Goal: Task Accomplishment & Management: Use online tool/utility

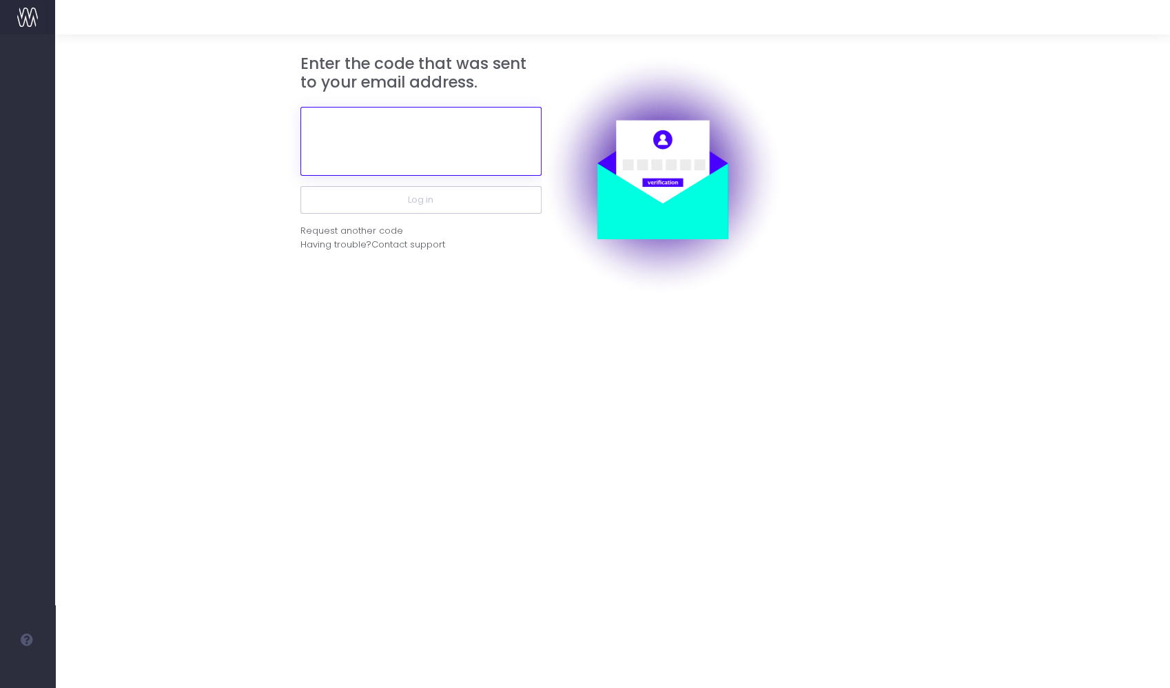
click at [464, 136] on input "text" at bounding box center [420, 141] width 241 height 69
paste input "552176"
type input "552176"
click at [300, 186] on button "Log in" at bounding box center [420, 200] width 241 height 28
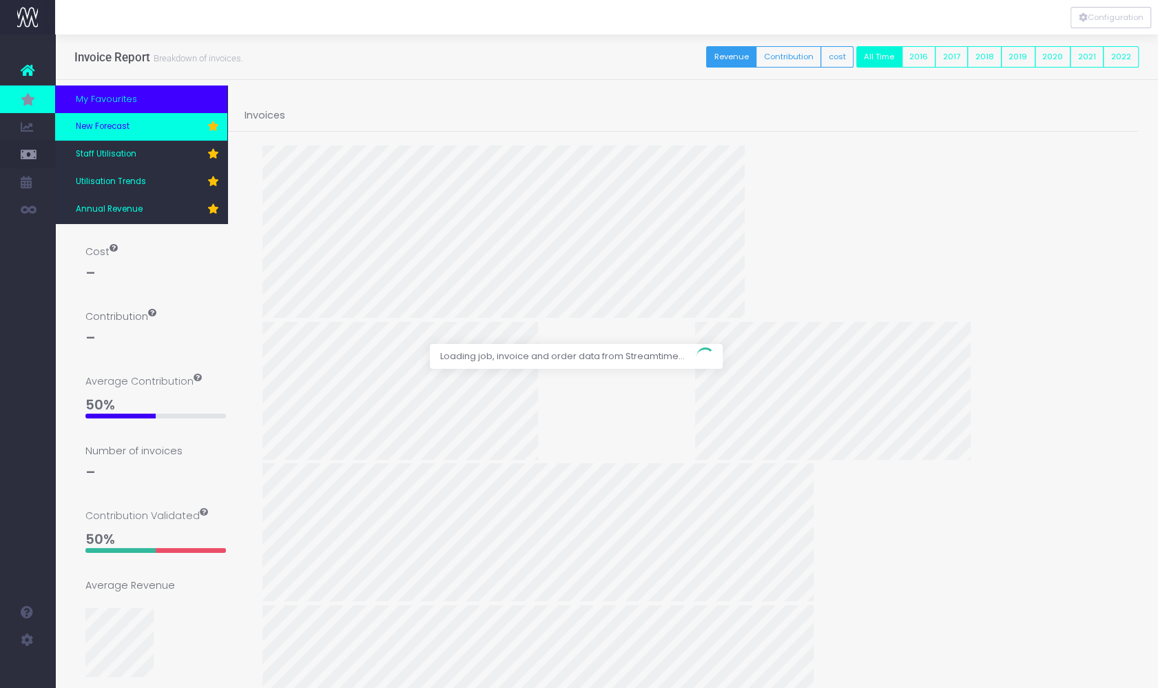
click at [114, 121] on span "New Forecast" at bounding box center [103, 127] width 54 height 12
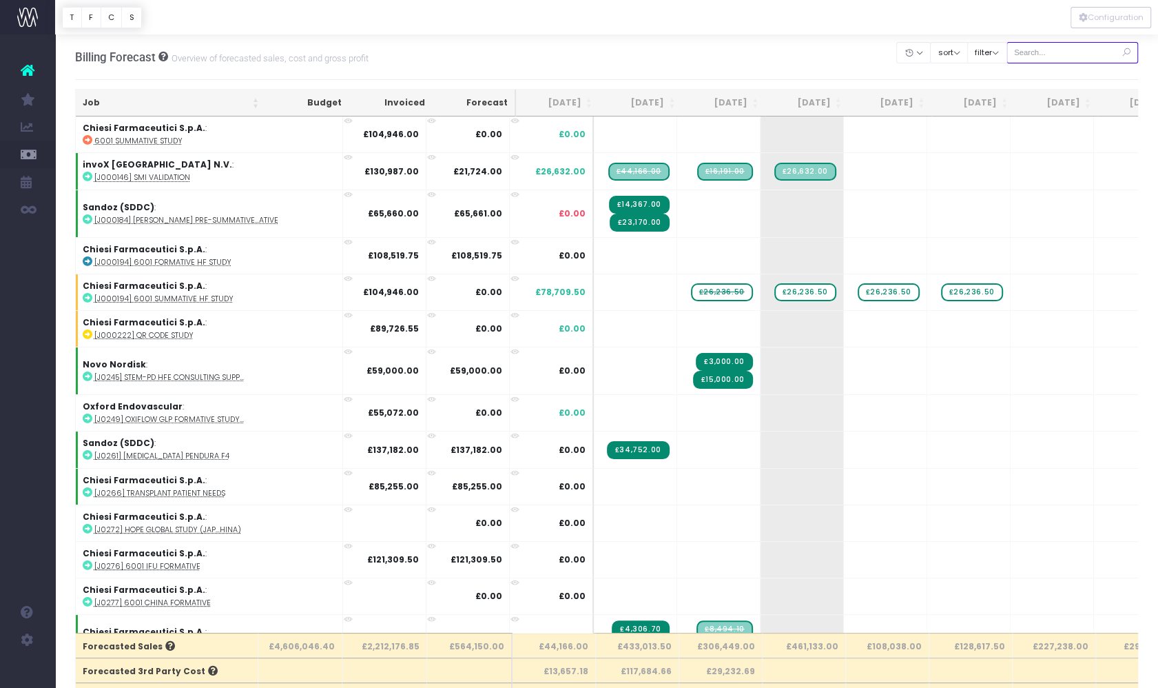
click at [1065, 56] on input "text" at bounding box center [1073, 52] width 132 height 21
type input "278"
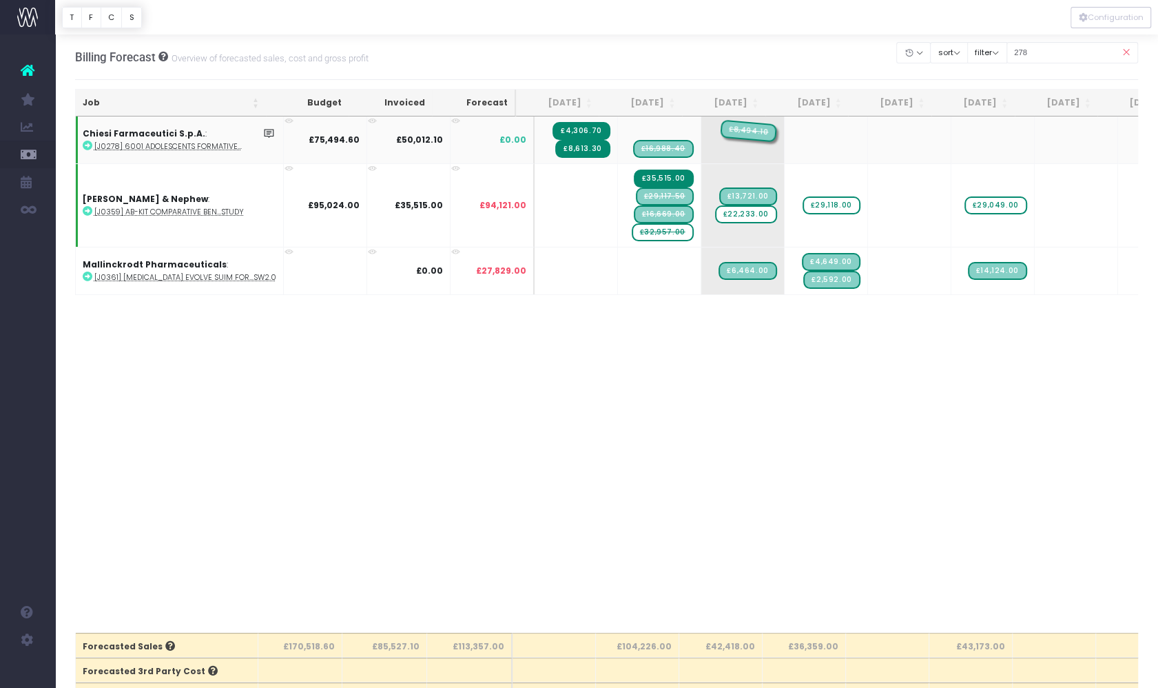
drag, startPoint x: 659, startPoint y: 131, endPoint x: 740, endPoint y: 127, distance: 80.7
drag, startPoint x: 642, startPoint y: 141, endPoint x: 726, endPoint y: 141, distance: 84.1
click at [635, 230] on span "£32,957.00" at bounding box center [663, 232] width 62 height 18
click at [648, 229] on span "£32,957.00" at bounding box center [663, 232] width 62 height 18
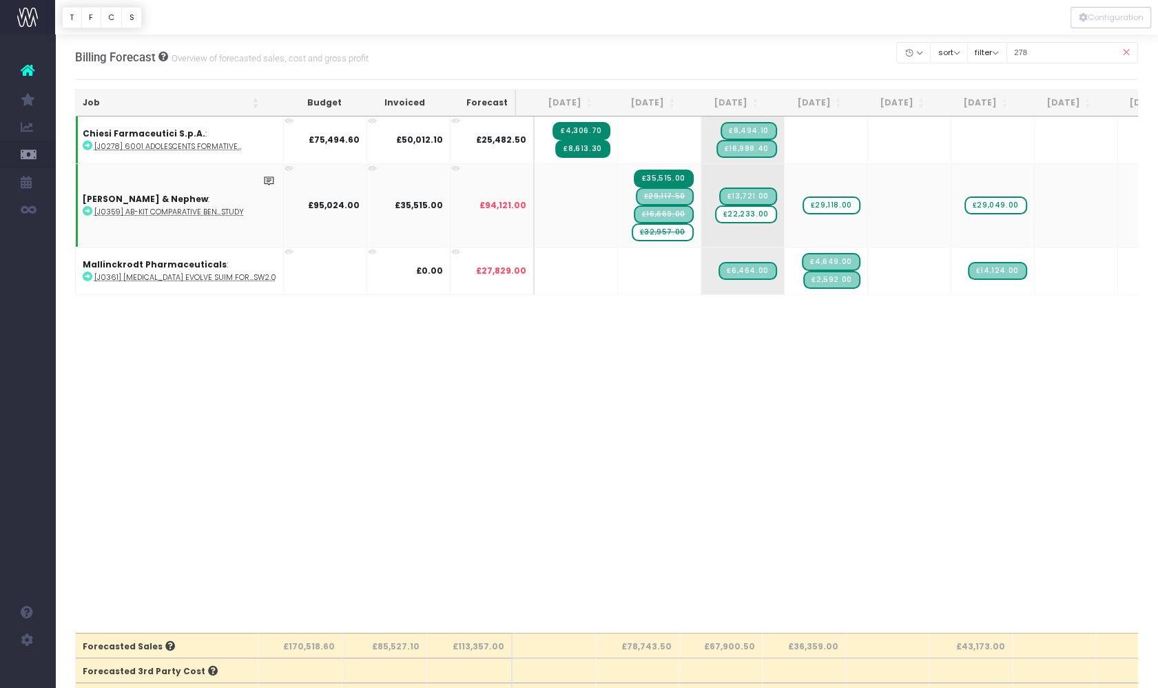
click at [648, 229] on span "£32,957.00" at bounding box center [663, 232] width 62 height 18
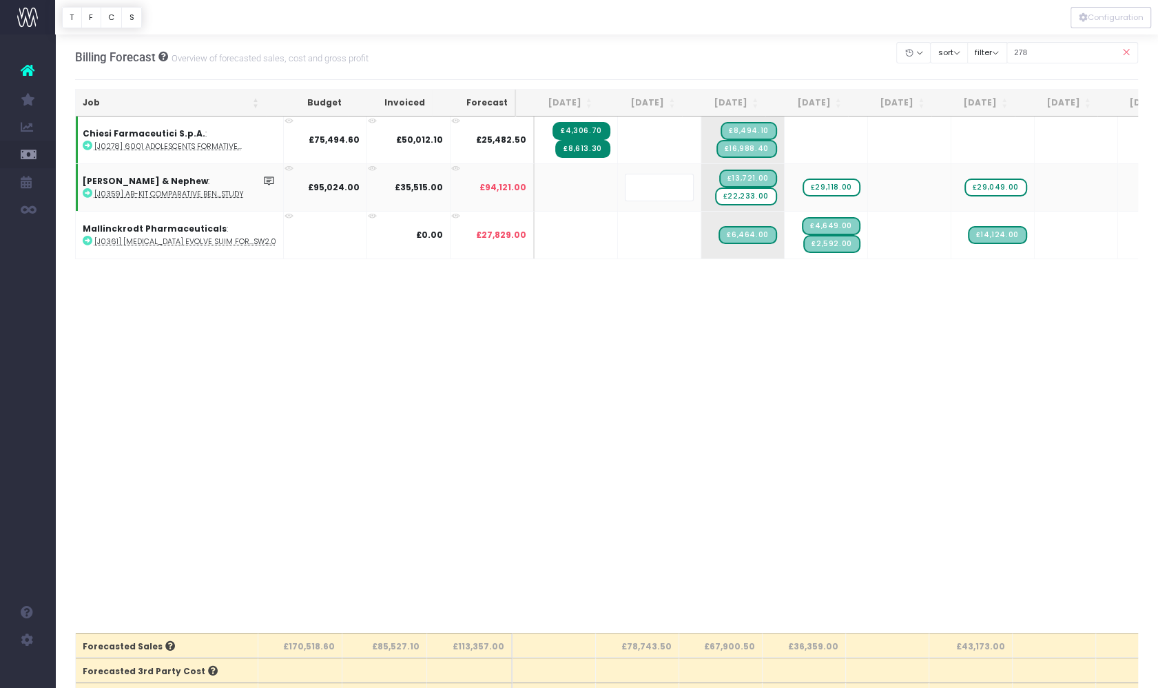
click at [726, 455] on body "Oh my... this is bad. wayahead wasn't able to load this page. Please contact su…" at bounding box center [579, 344] width 1158 height 688
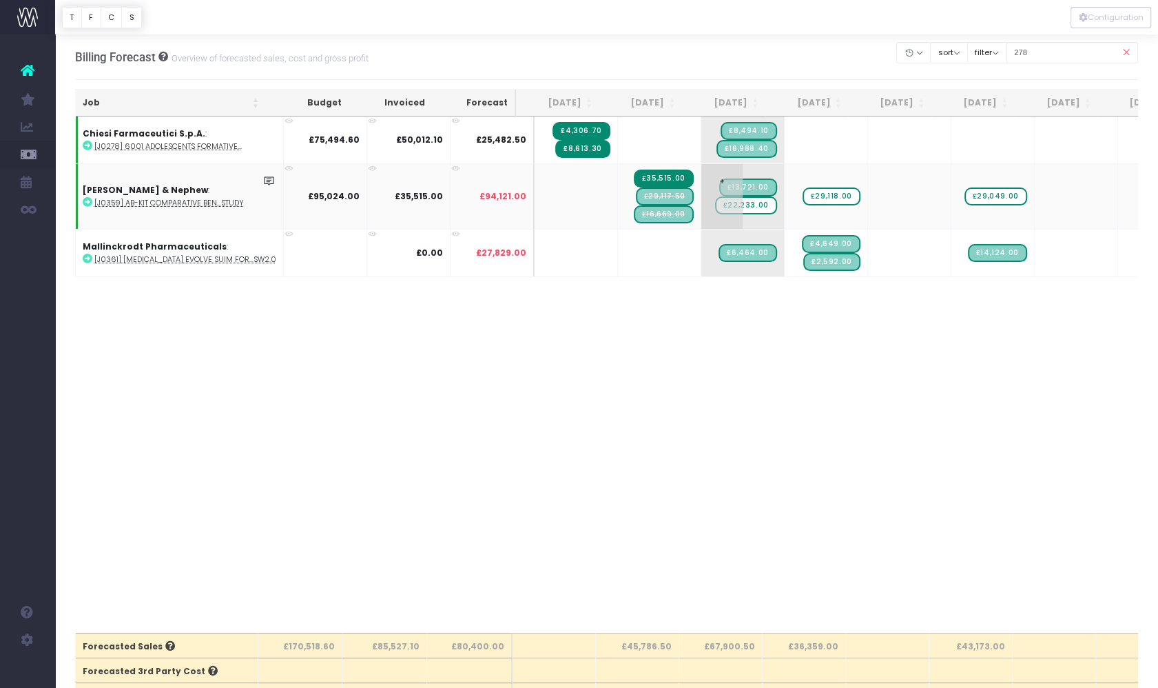
click at [737, 204] on span "£22,233.00" at bounding box center [746, 205] width 62 height 18
click at [806, 463] on body "Oh my... this is bad. wayahead wasn't able to load this page. Please contact su…" at bounding box center [579, 344] width 1158 height 688
click at [825, 193] on span "£29,118.00" at bounding box center [832, 196] width 58 height 18
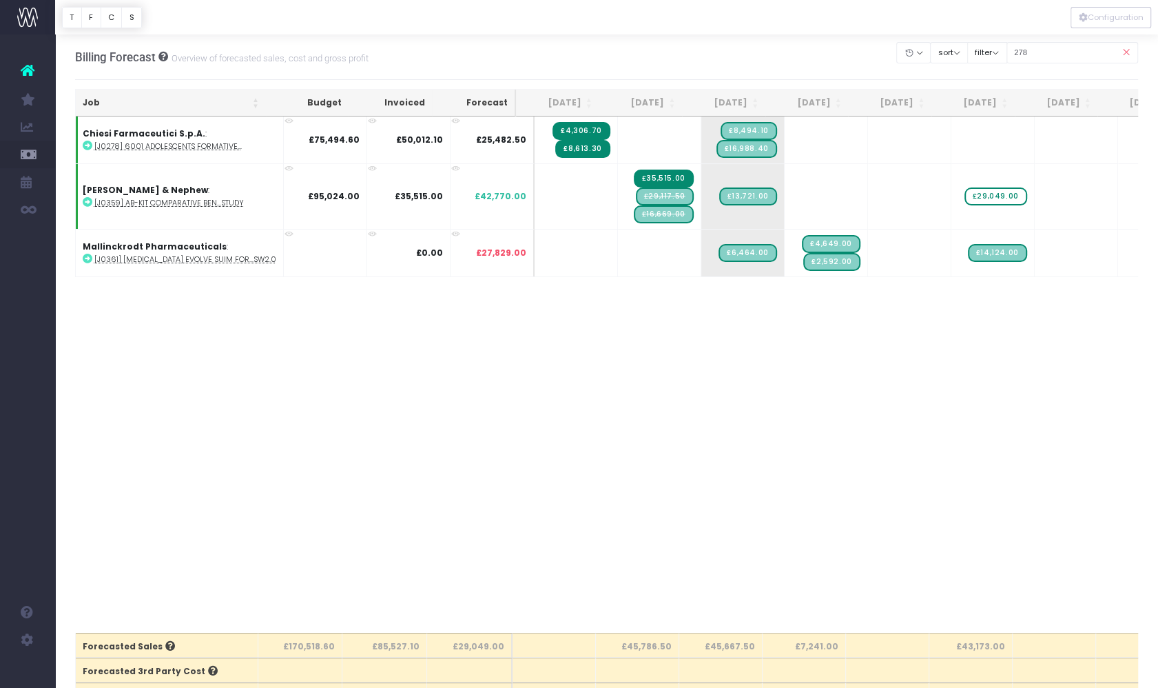
click at [991, 193] on span "£29,049.00" at bounding box center [996, 196] width 63 height 18
click at [923, 407] on body "Oh my... this is bad. wayahead wasn't able to load this page. Please contact su…" at bounding box center [579, 344] width 1158 height 688
drag, startPoint x: 1118, startPoint y: 55, endPoint x: 1055, endPoint y: 86, distance: 70.6
click at [1120, 55] on icon at bounding box center [1126, 53] width 24 height 28
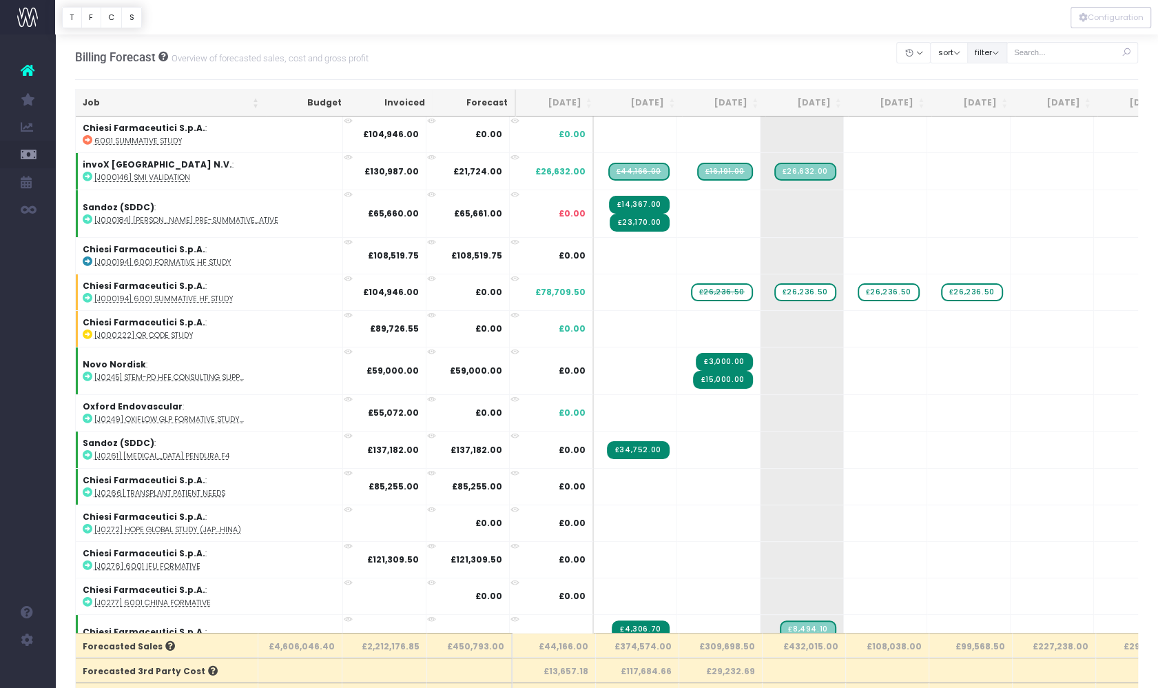
click at [989, 43] on button "filter" at bounding box center [987, 52] width 40 height 21
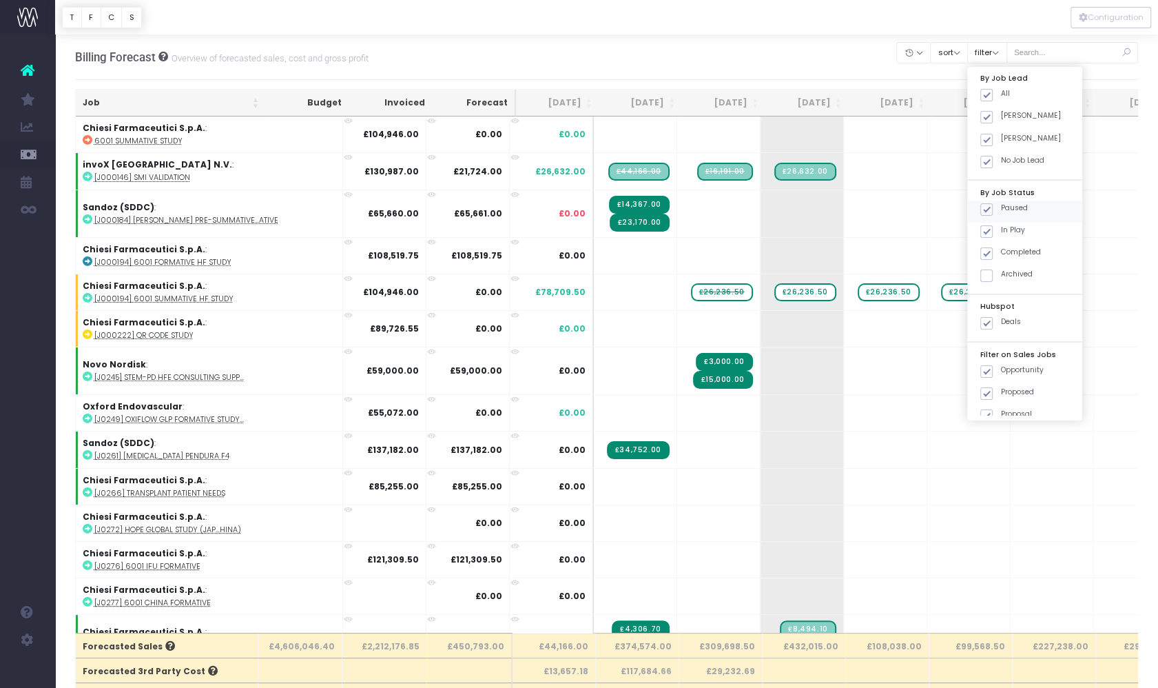
click at [994, 208] on label "Paused" at bounding box center [1004, 208] width 48 height 11
click at [1001, 208] on input "Paused" at bounding box center [1005, 207] width 9 height 9
checkbox input "false"
click at [989, 251] on span at bounding box center [986, 253] width 12 height 12
click at [1001, 251] on input "Completed" at bounding box center [1005, 251] width 9 height 9
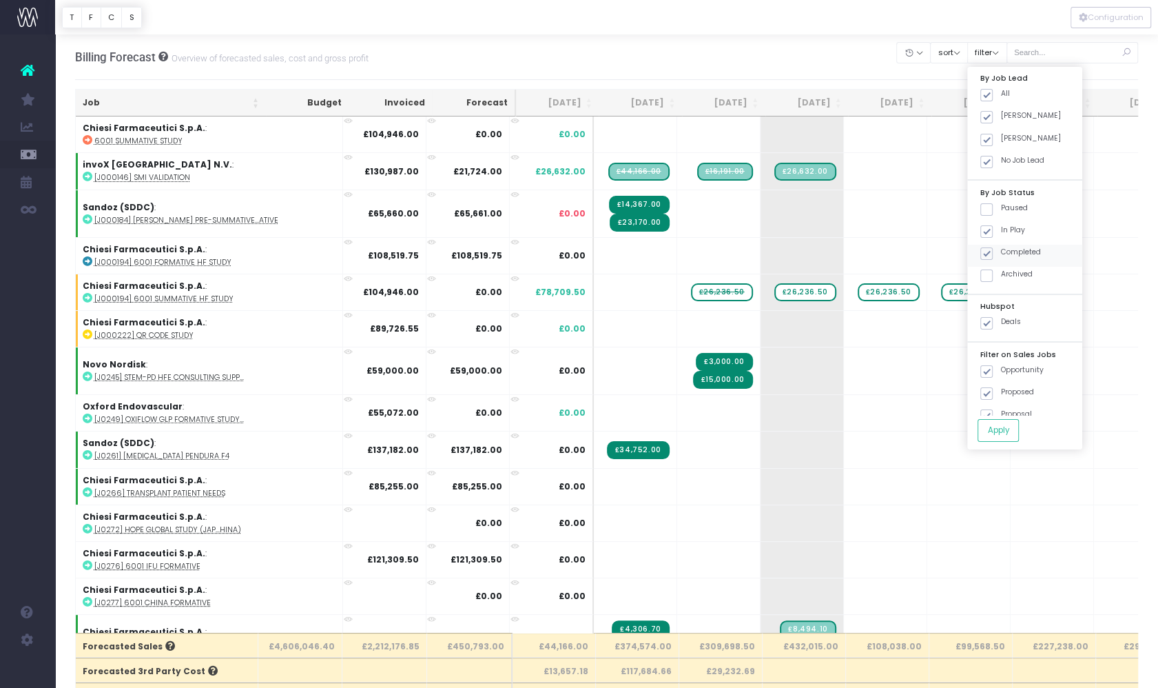
checkbox input "false"
click at [992, 370] on span at bounding box center [986, 371] width 12 height 12
click at [1001, 370] on input "Opportunity" at bounding box center [1005, 368] width 9 height 9
checkbox input "false"
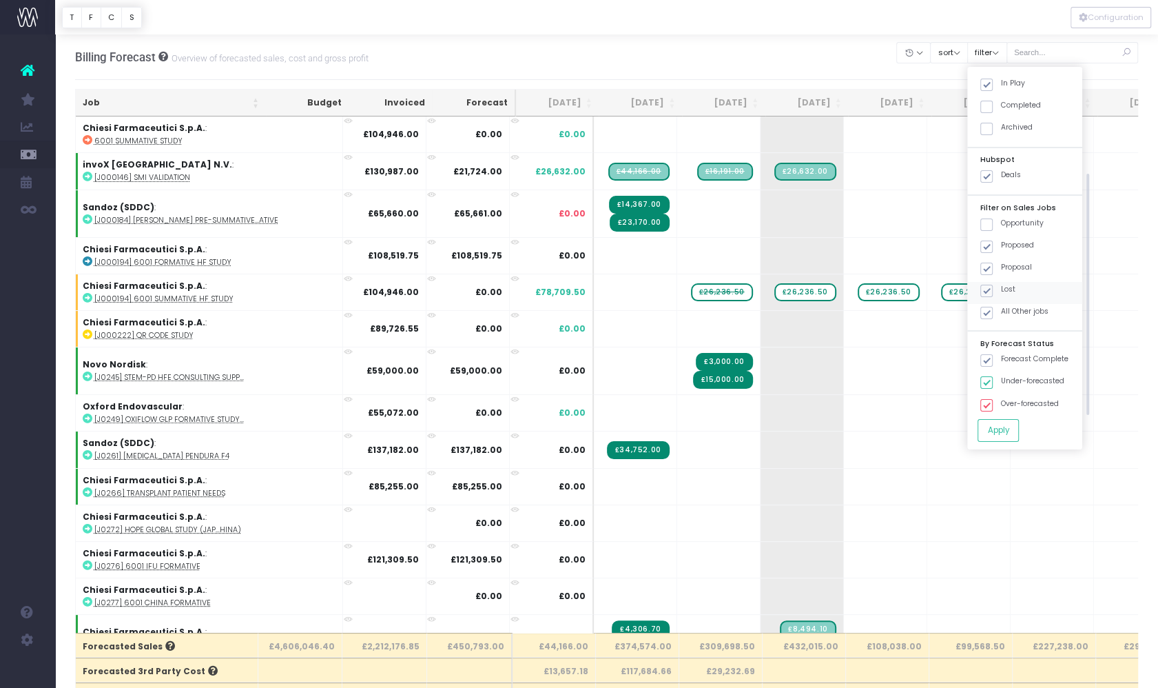
click at [986, 287] on span at bounding box center [986, 291] width 12 height 12
click at [1001, 287] on input "Lost" at bounding box center [1005, 288] width 9 height 9
checkbox input "false"
click at [1004, 427] on button "Apply" at bounding box center [998, 430] width 41 height 23
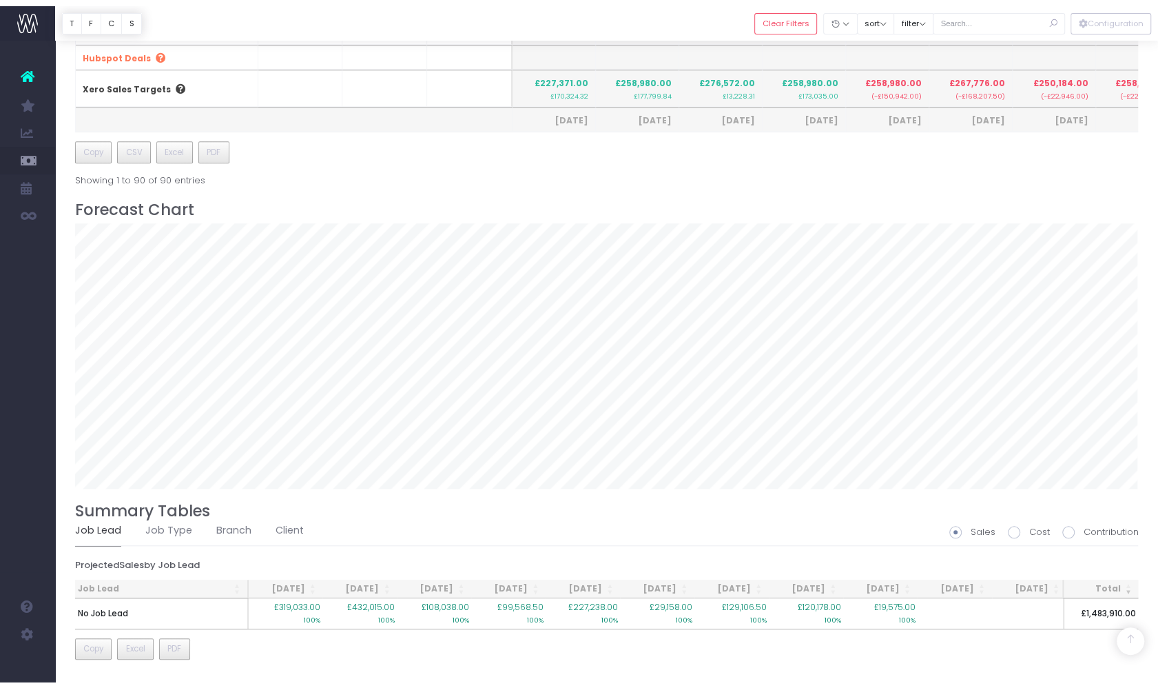
scroll to position [859, 0]
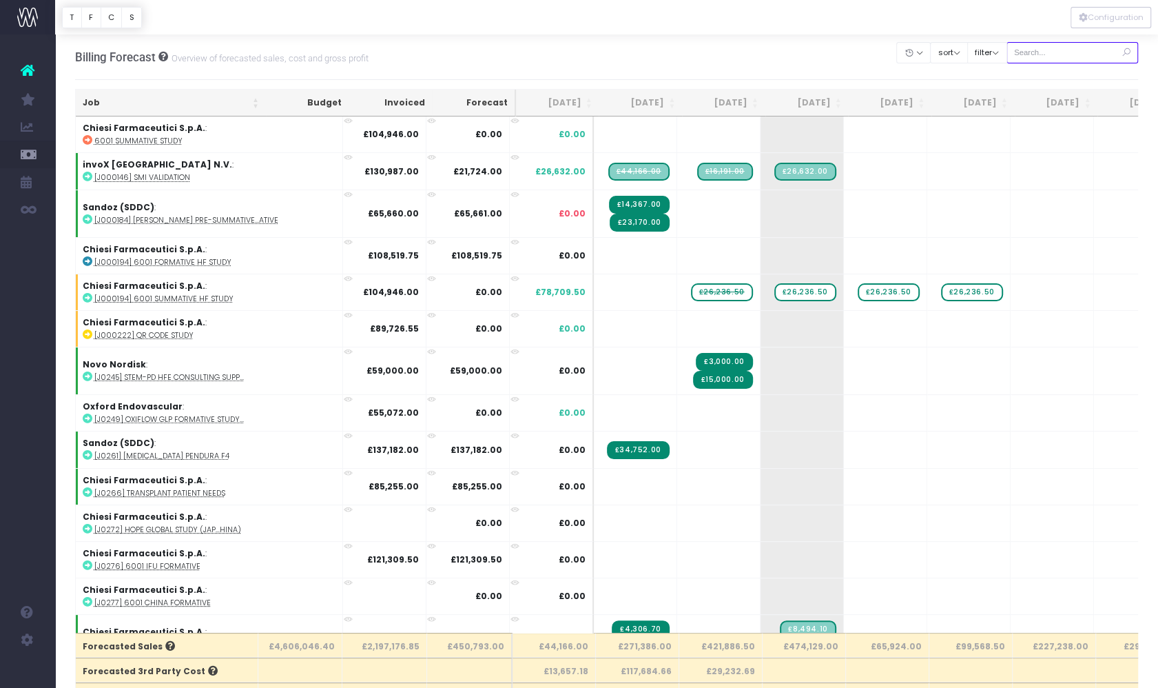
click at [1085, 47] on input "text" at bounding box center [1073, 52] width 132 height 21
type input "Instil"
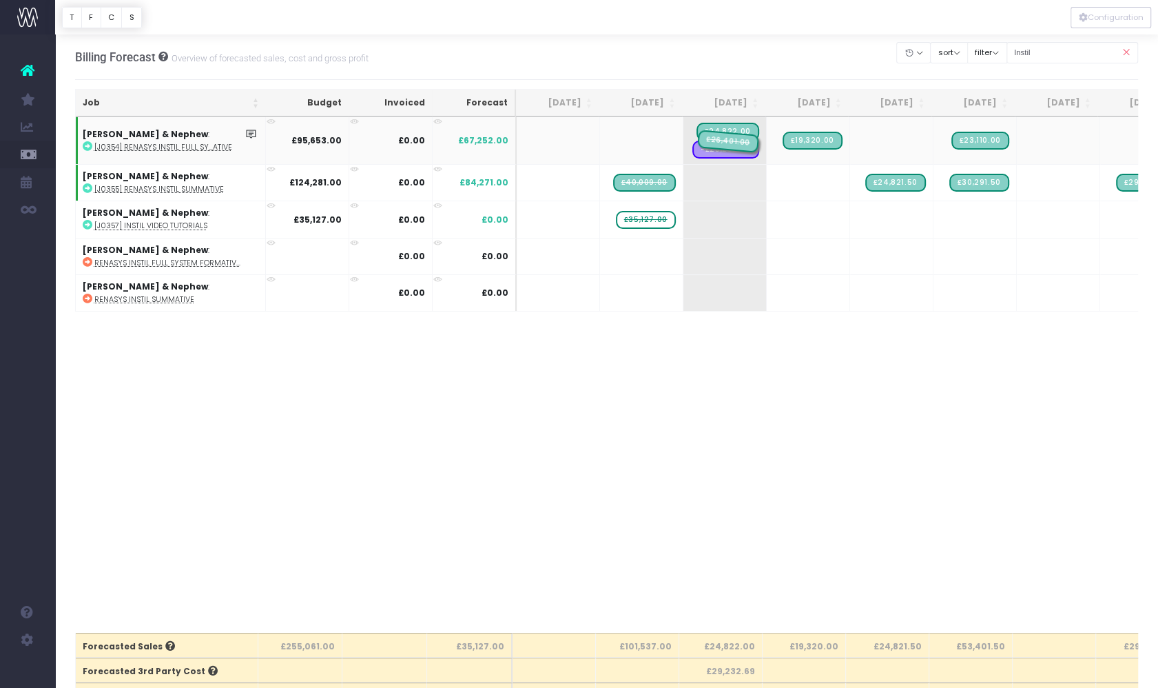
drag, startPoint x: 639, startPoint y: 141, endPoint x: 713, endPoint y: 154, distance: 74.9
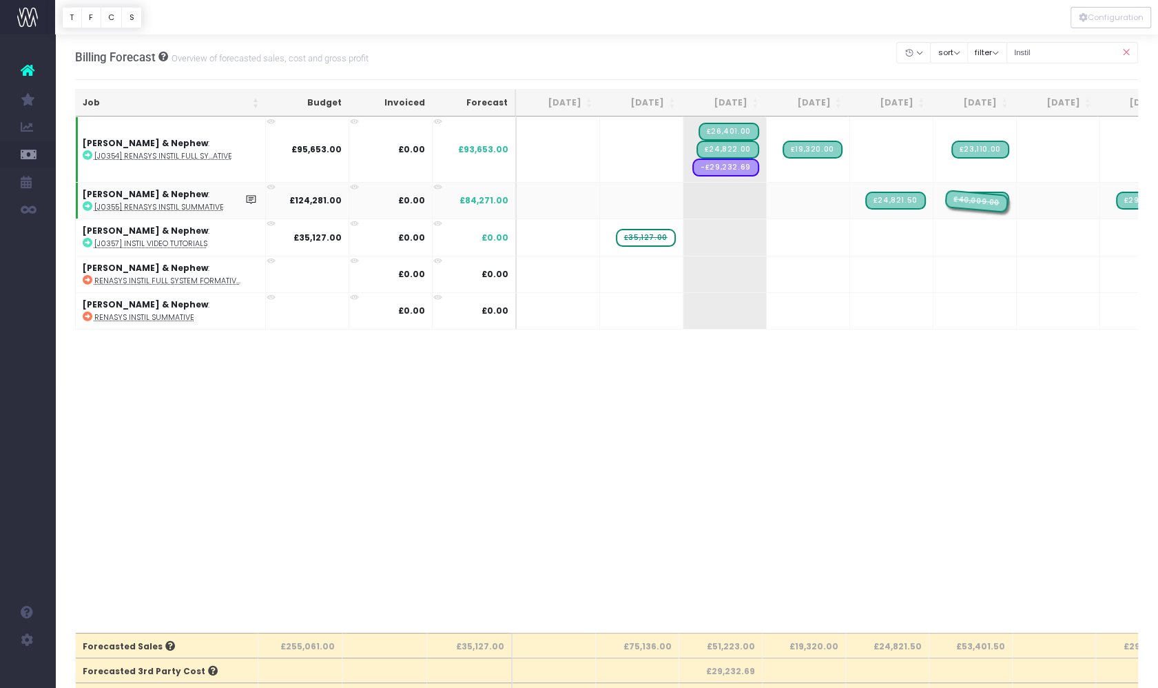
drag, startPoint x: 646, startPoint y: 198, endPoint x: 1004, endPoint y: 199, distance: 358.3
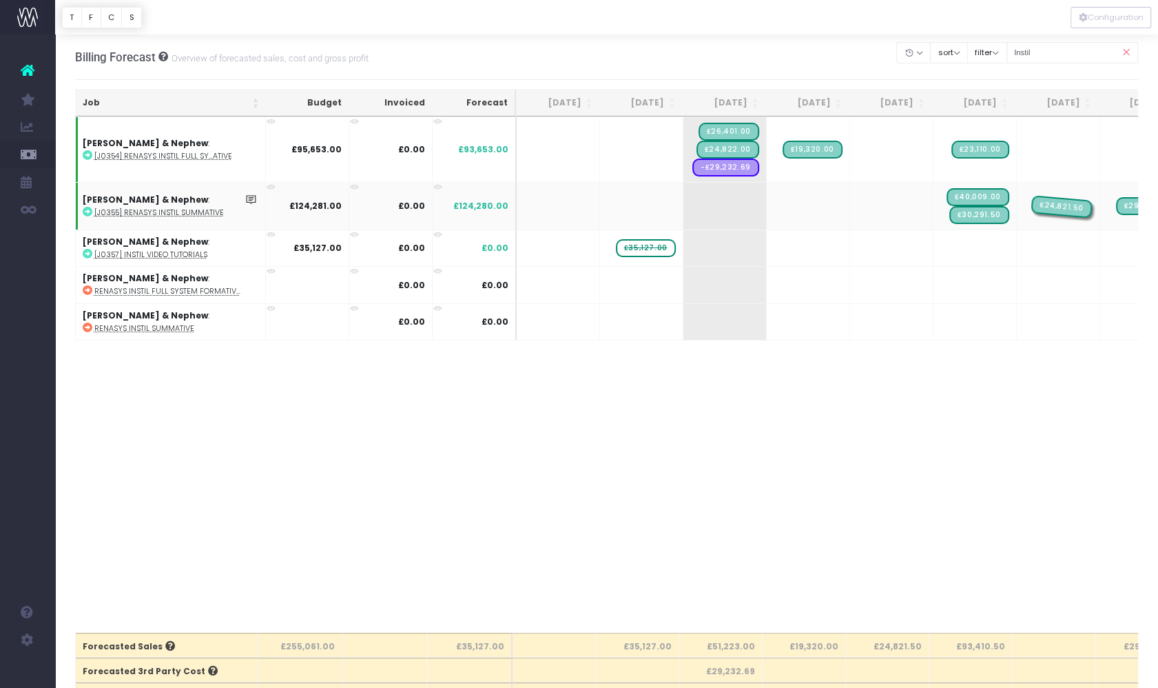
drag, startPoint x: 897, startPoint y: 203, endPoint x: 1073, endPoint y: 198, distance: 176.5
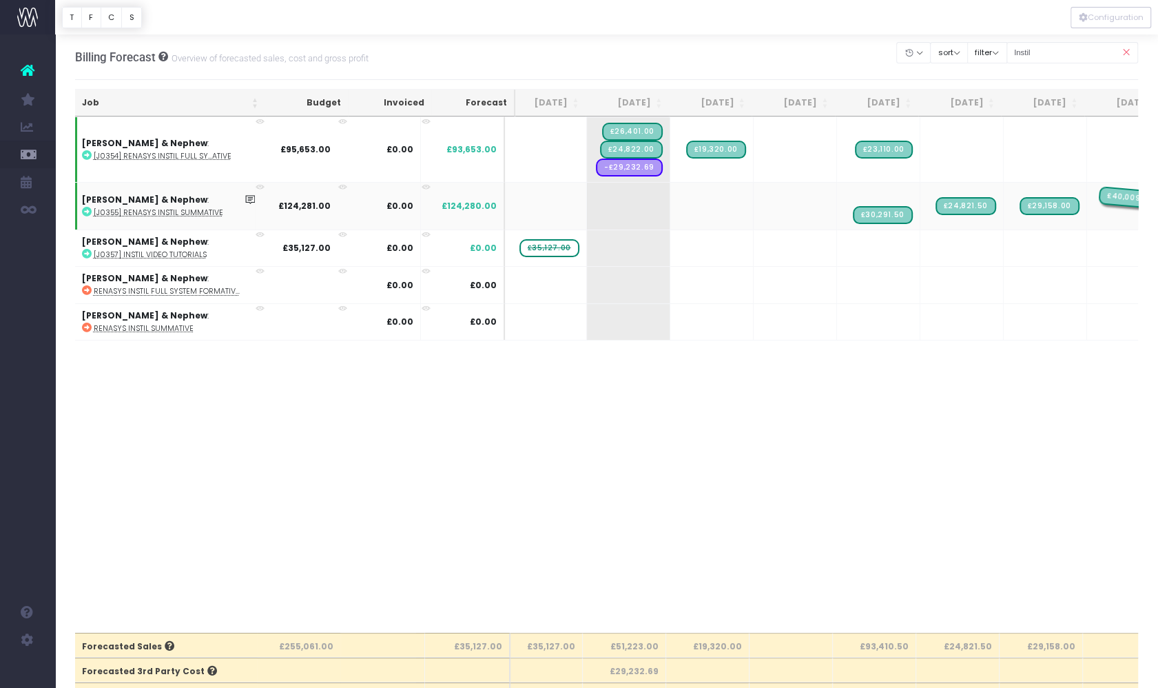
scroll to position [0, 110]
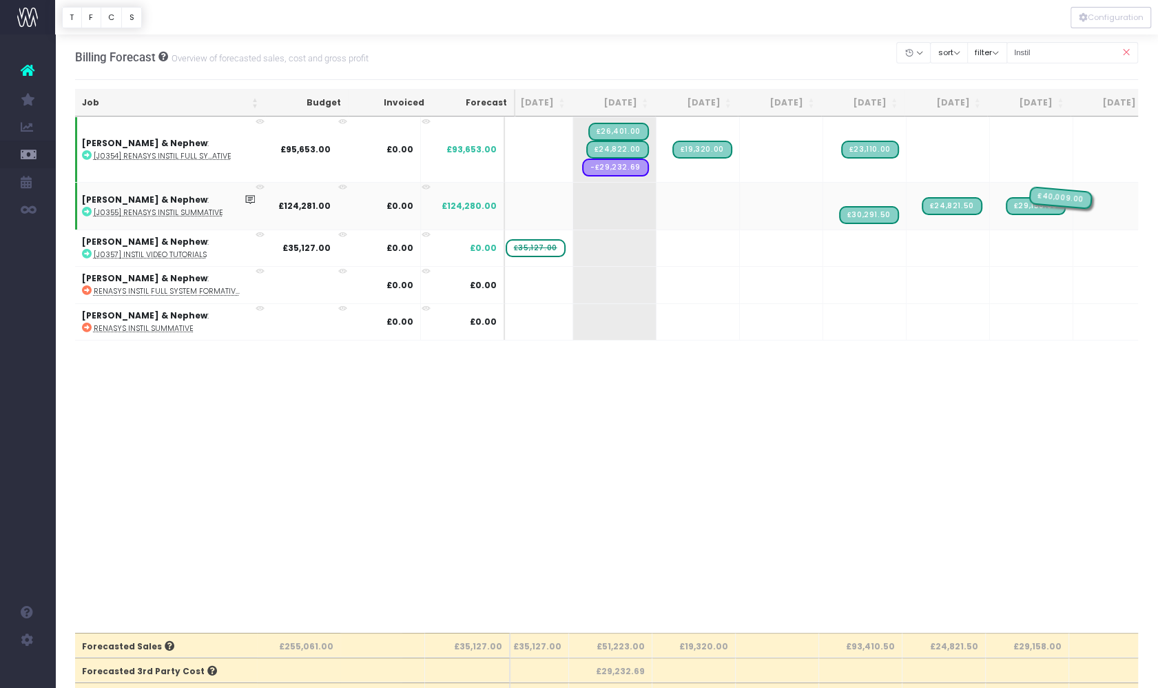
drag, startPoint x: 978, startPoint y: 191, endPoint x: 1040, endPoint y: 195, distance: 62.1
drag, startPoint x: 717, startPoint y: 150, endPoint x: 744, endPoint y: 150, distance: 26.9
click at [1128, 53] on icon at bounding box center [1126, 53] width 24 height 28
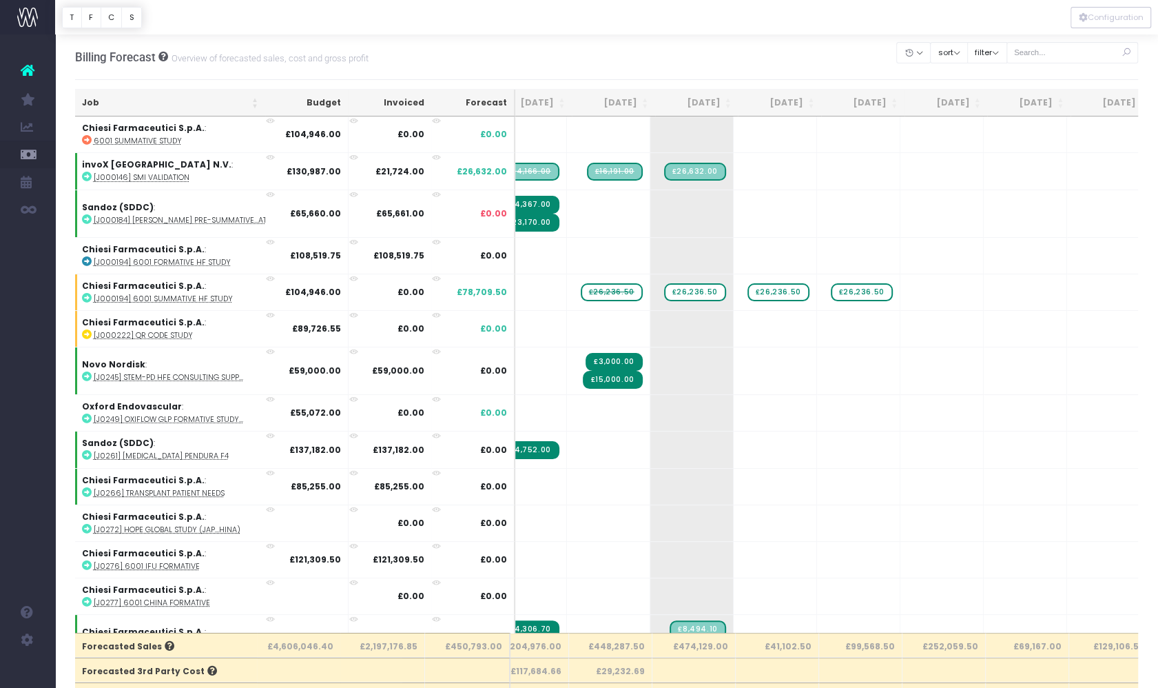
click at [625, 49] on div "Billing Forecast Overview of forecasted sales, cost and gross profit Clear Filt…" at bounding box center [607, 56] width 1064 height 45
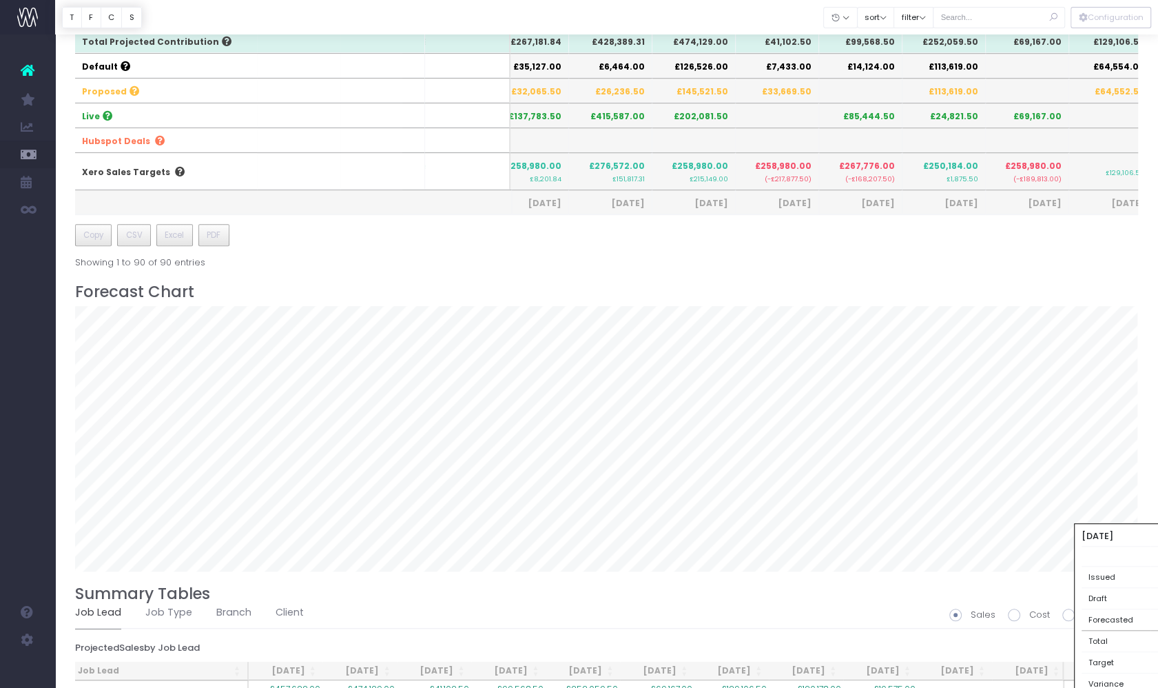
scroll to position [859, 0]
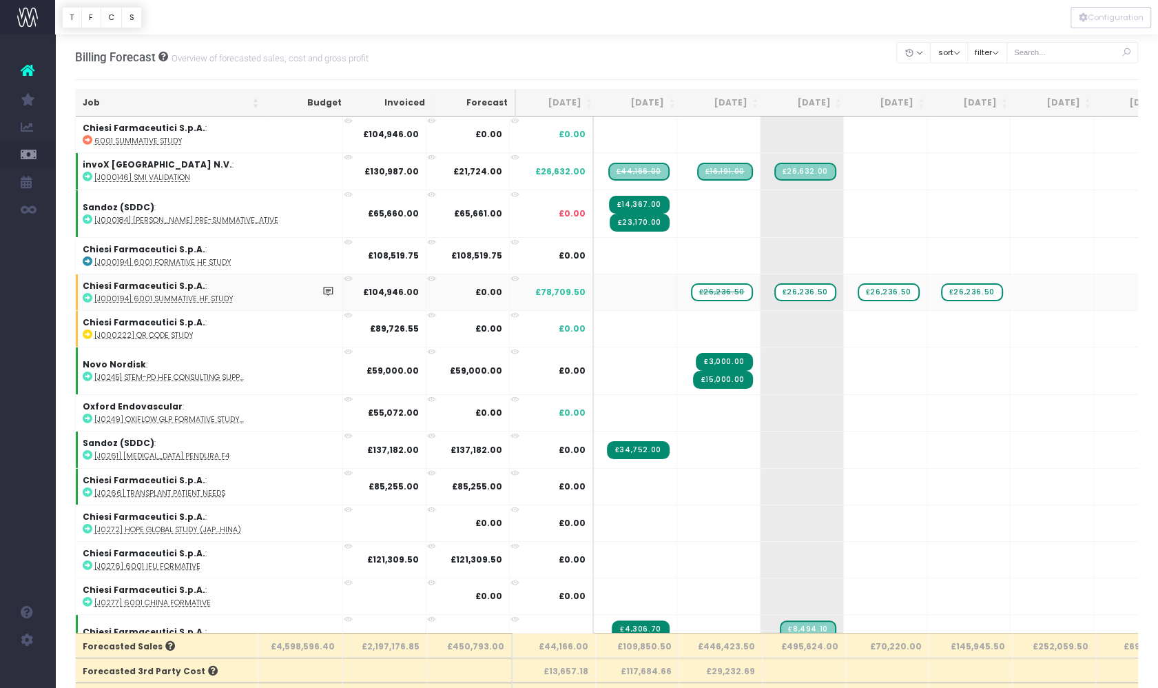
click at [212, 296] on abbr "[J000194] 6001 Summative HF Study" at bounding box center [163, 299] width 139 height 10
click at [691, 289] on span "£26,236.50" at bounding box center [722, 292] width 62 height 18
click at [774, 285] on span "£26,236.50" at bounding box center [805, 292] width 62 height 18
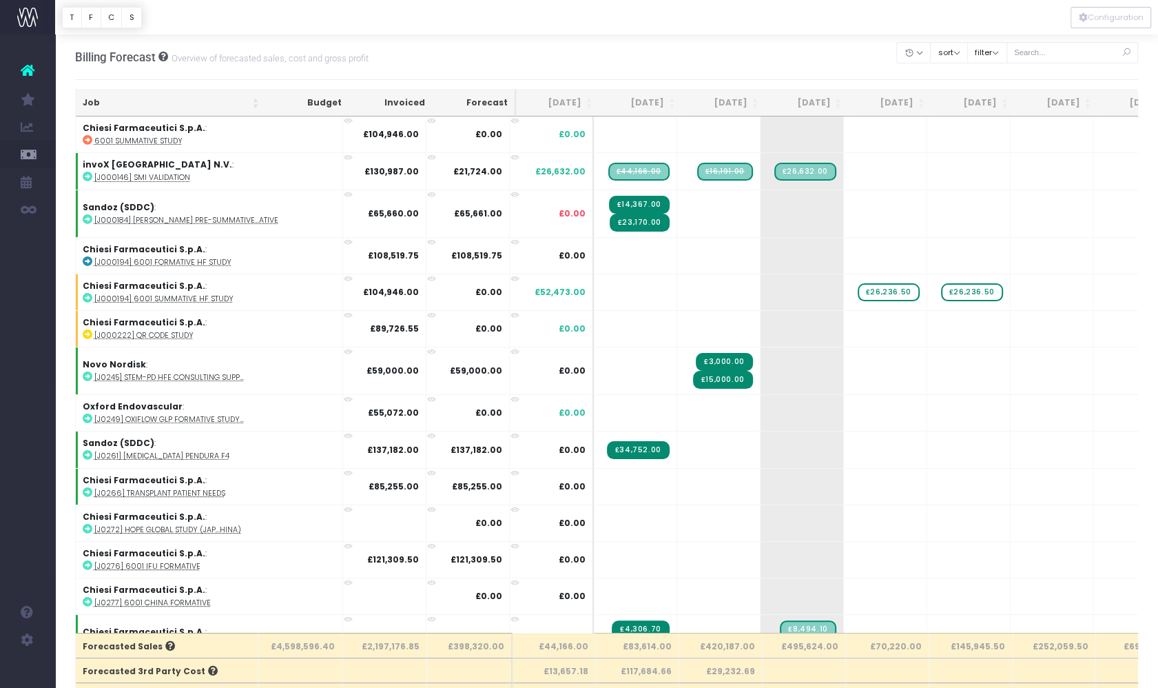
click at [858, 289] on span "£26,236.50" at bounding box center [889, 292] width 62 height 18
click at [941, 286] on span "£26,236.50" at bounding box center [972, 292] width 62 height 18
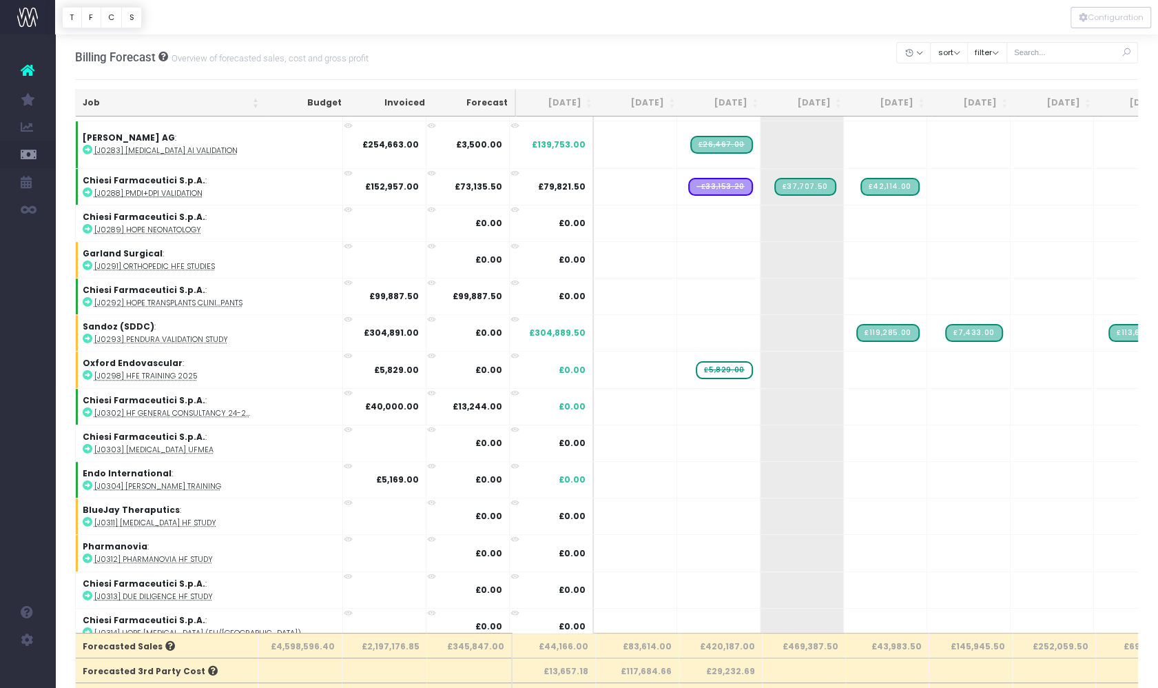
scroll to position [689, 0]
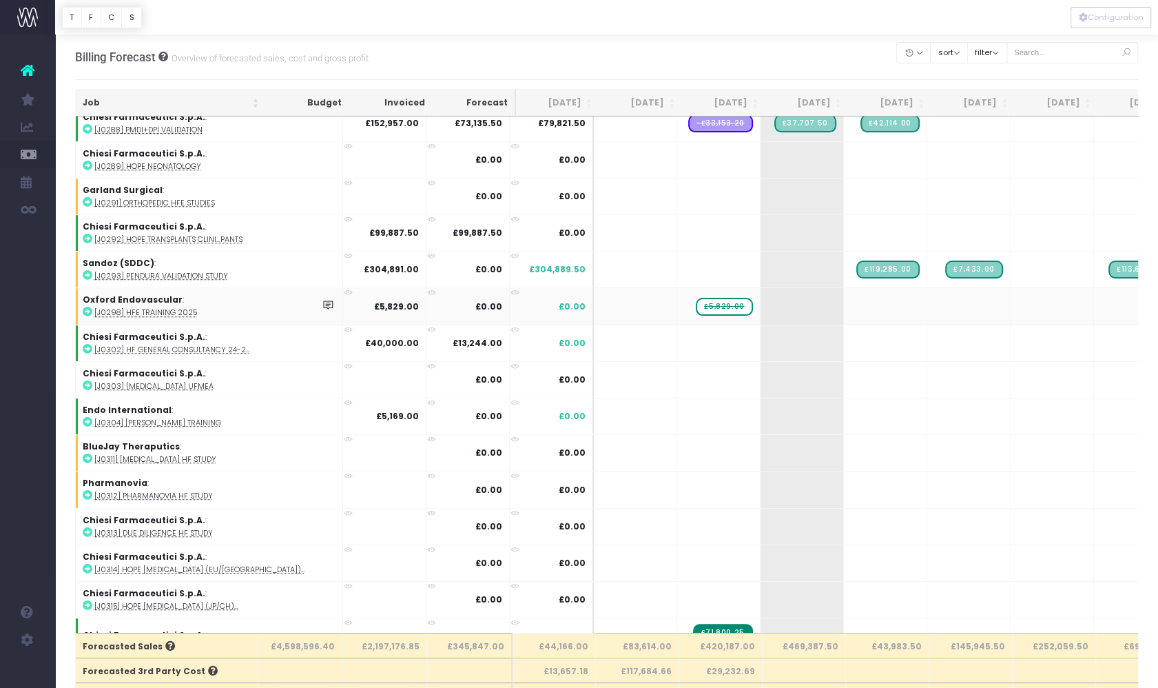
click at [696, 298] on span "£5,829.00" at bounding box center [724, 307] width 56 height 18
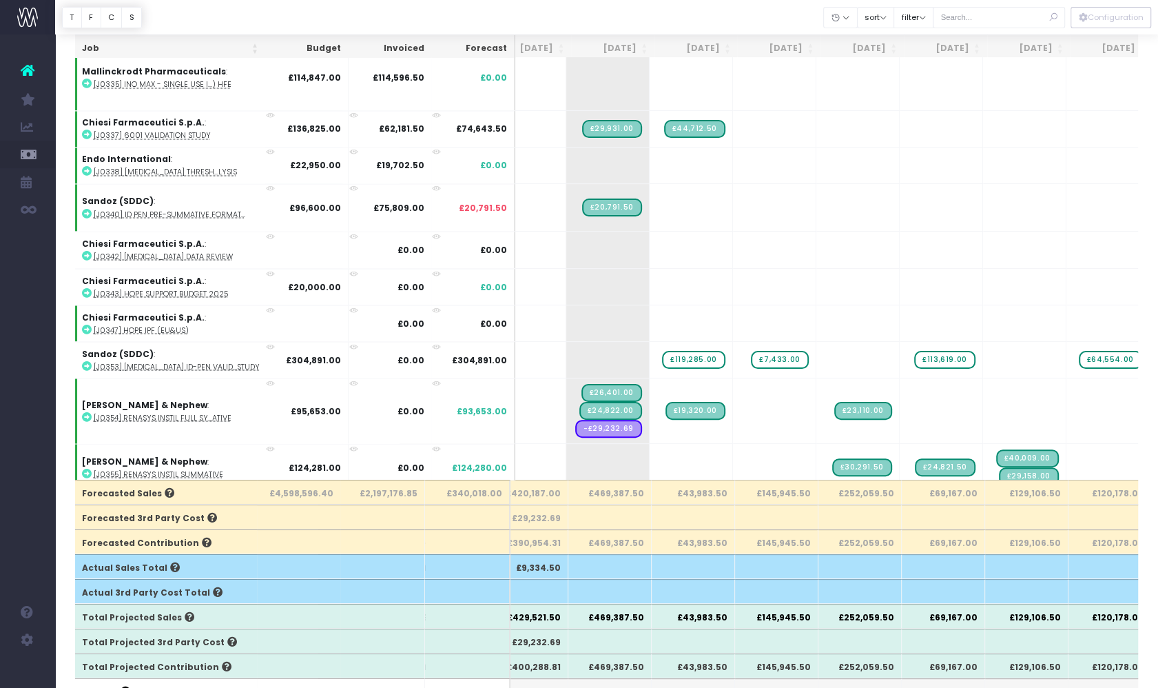
scroll to position [0, 0]
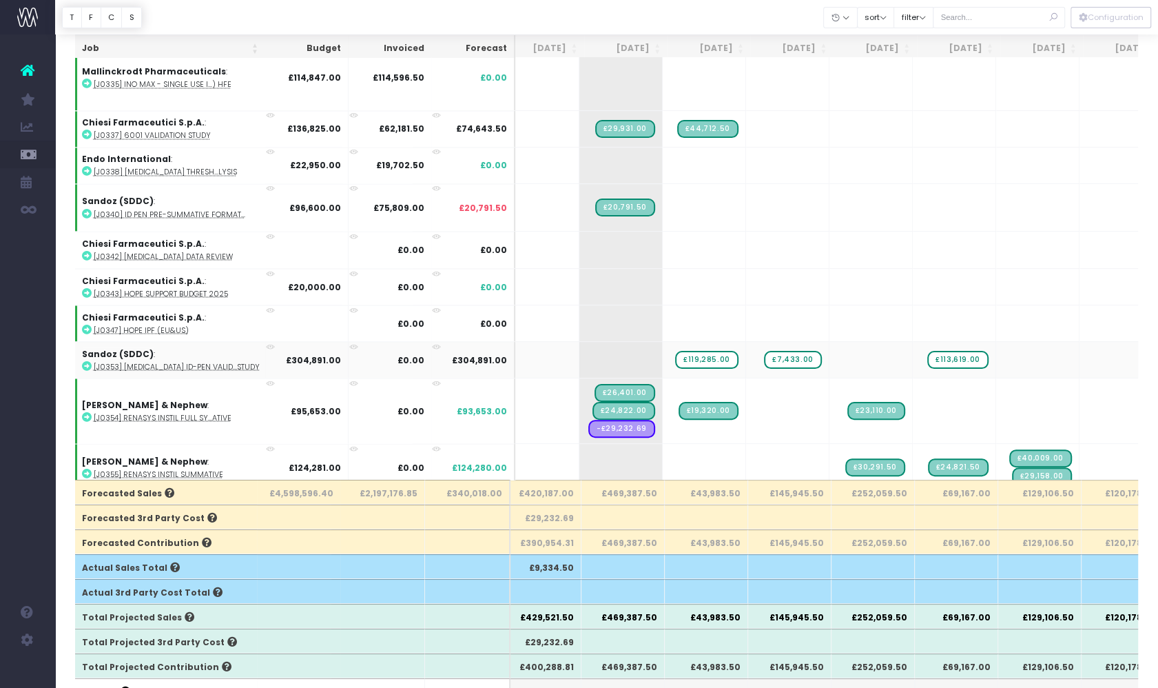
drag, startPoint x: 1055, startPoint y: 324, endPoint x: 1124, endPoint y: 319, distance: 69.1
drag, startPoint x: 883, startPoint y: 320, endPoint x: 1049, endPoint y: 320, distance: 166.1
drag, startPoint x: 717, startPoint y: 324, endPoint x: 928, endPoint y: 323, distance: 211.5
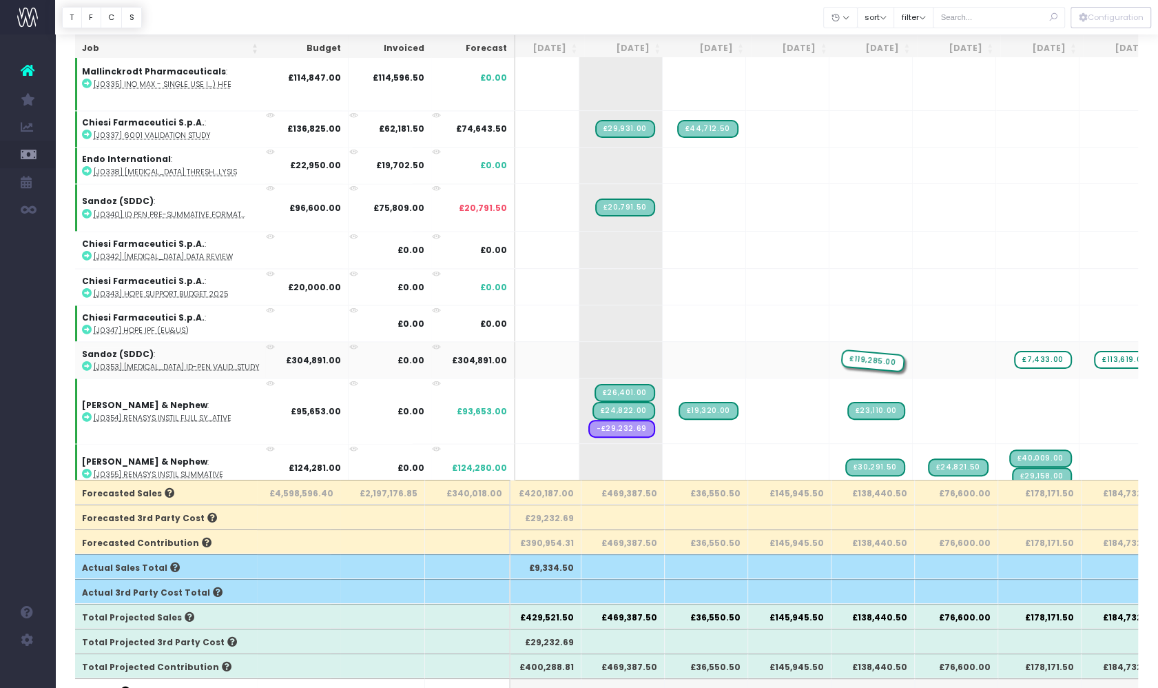
drag, startPoint x: 636, startPoint y: 325, endPoint x: 807, endPoint y: 329, distance: 170.9
